Goal: Task Accomplishment & Management: Use online tool/utility

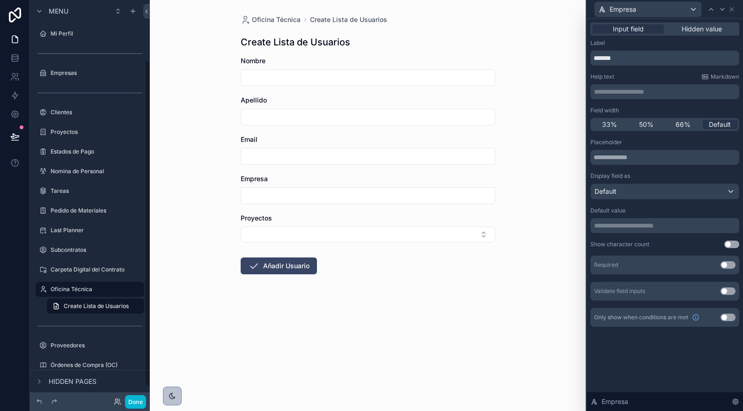
scroll to position [74, 0]
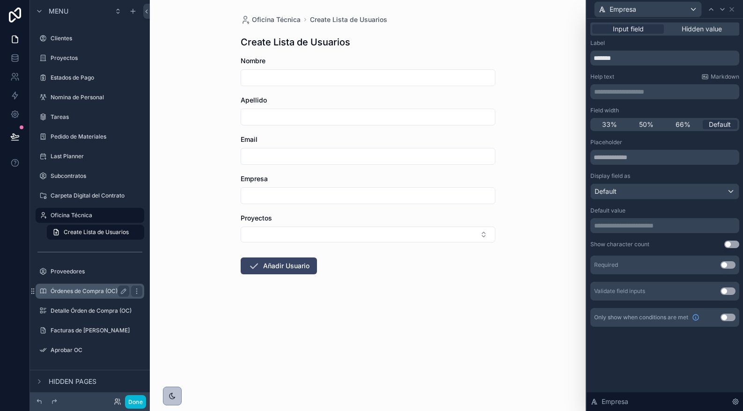
click at [78, 290] on label "Órdenes de Compra (OC)" at bounding box center [88, 290] width 75 height 7
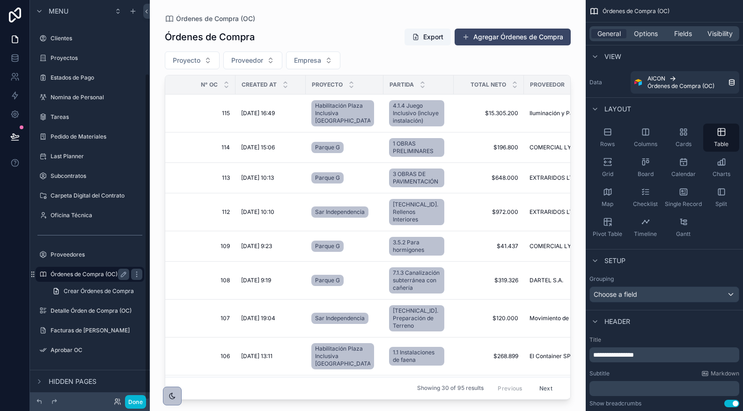
scroll to position [90, 0]
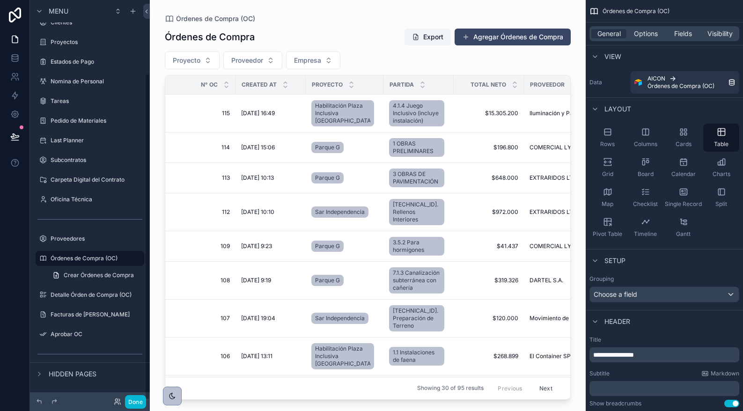
click at [488, 30] on div "scrollable content" at bounding box center [368, 200] width 436 height 400
click at [201, 115] on span "115" at bounding box center [202, 113] width 53 height 7
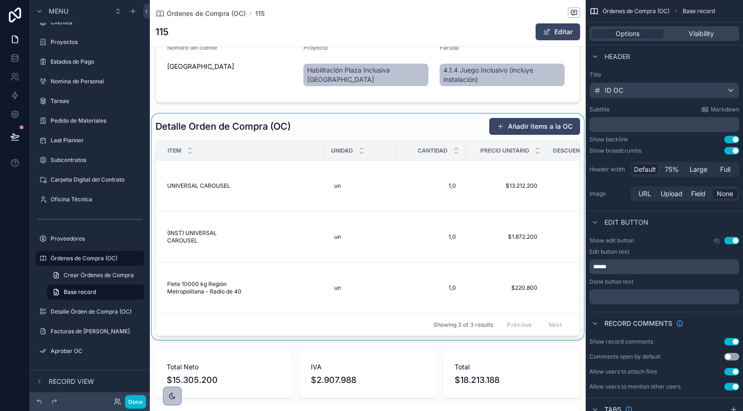
scroll to position [238, 0]
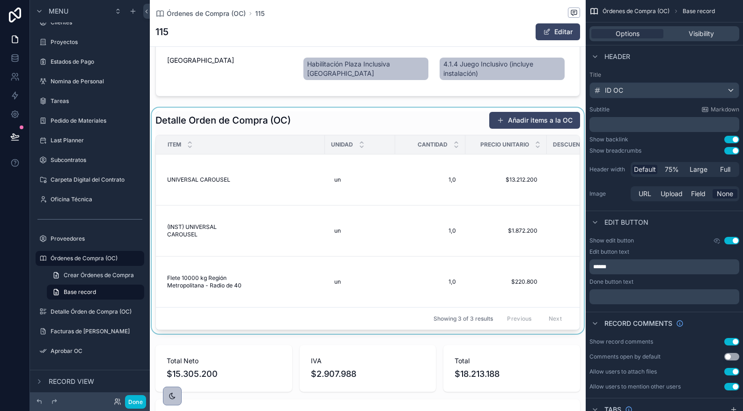
click at [308, 120] on div "scrollable content" at bounding box center [368, 221] width 436 height 226
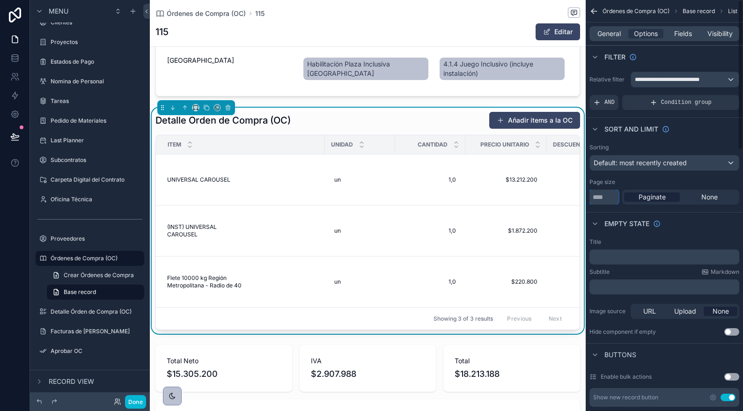
click at [607, 197] on input "**" at bounding box center [603, 197] width 29 height 15
type input "*"
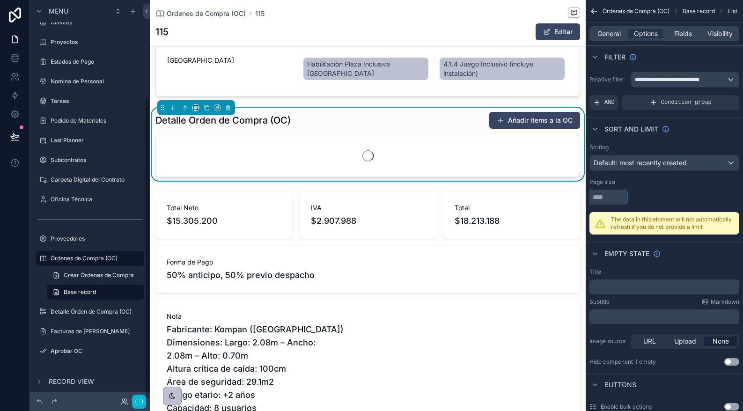
scroll to position [129, 0]
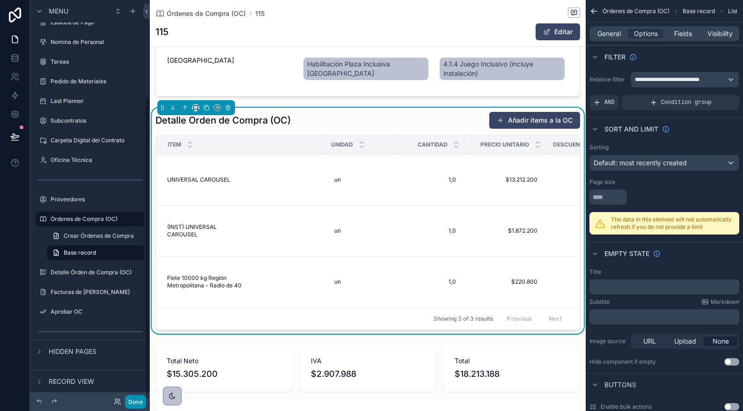
click at [132, 400] on button "Done" at bounding box center [135, 402] width 21 height 14
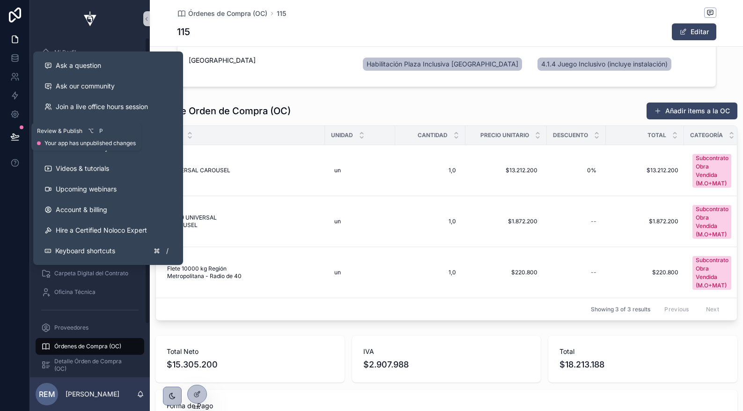
click at [12, 133] on icon at bounding box center [14, 136] width 9 height 9
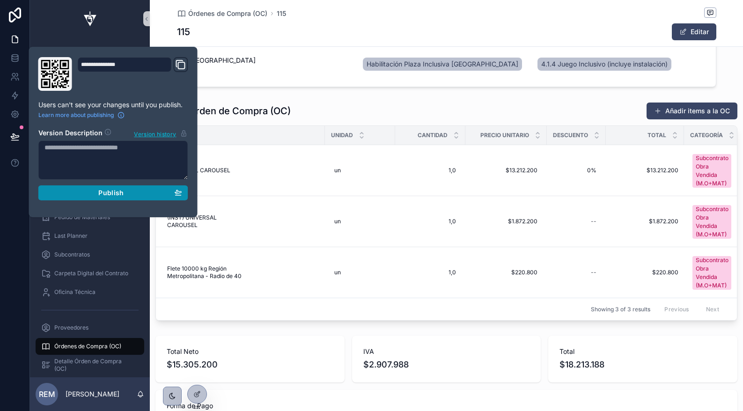
click at [94, 189] on div "Publish" at bounding box center [113, 193] width 138 height 8
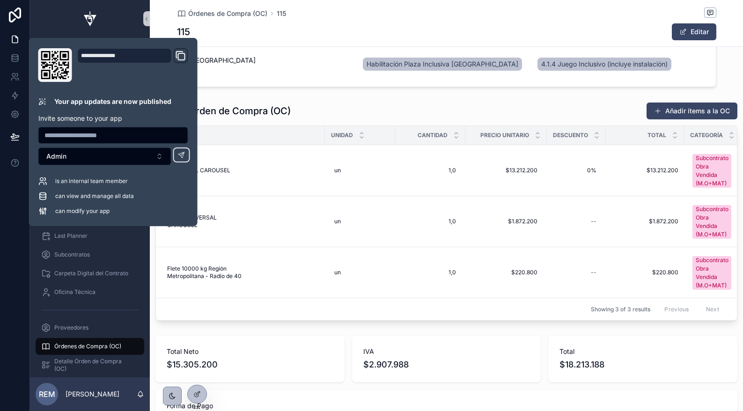
click at [344, 96] on div "Descargar OC Proveedor Iluminación y Paisaje Ltda. RUT 77.888.560-3 Total Neto …" at bounding box center [446, 258] width 593 height 876
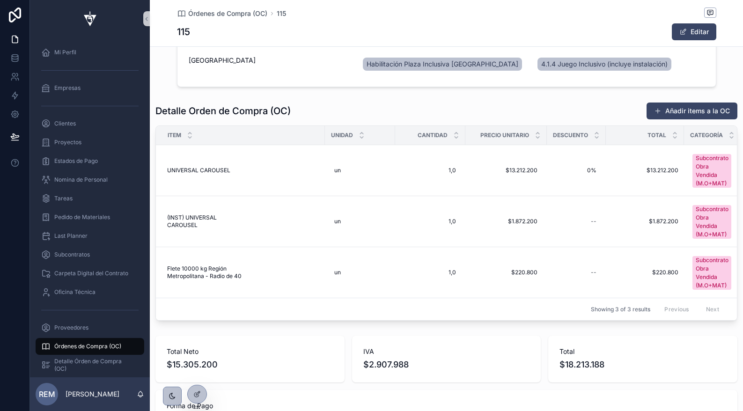
scroll to position [238, 0]
